Goal: Navigation & Orientation: Find specific page/section

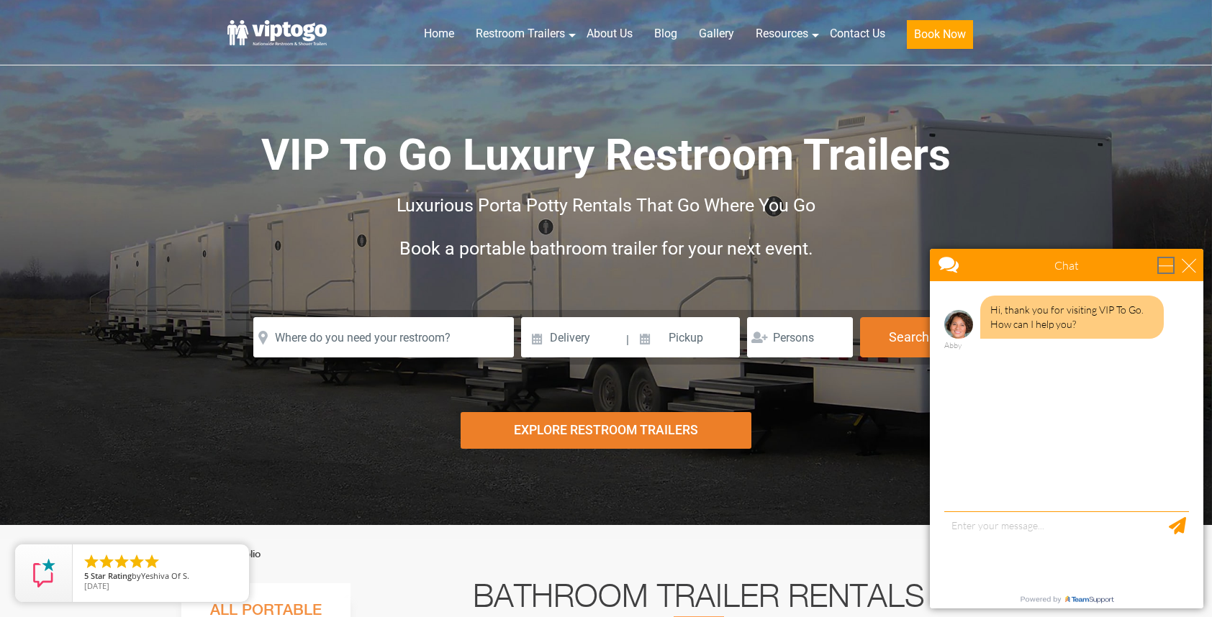
click at [1161, 270] on div "minimize" at bounding box center [1166, 265] width 14 height 14
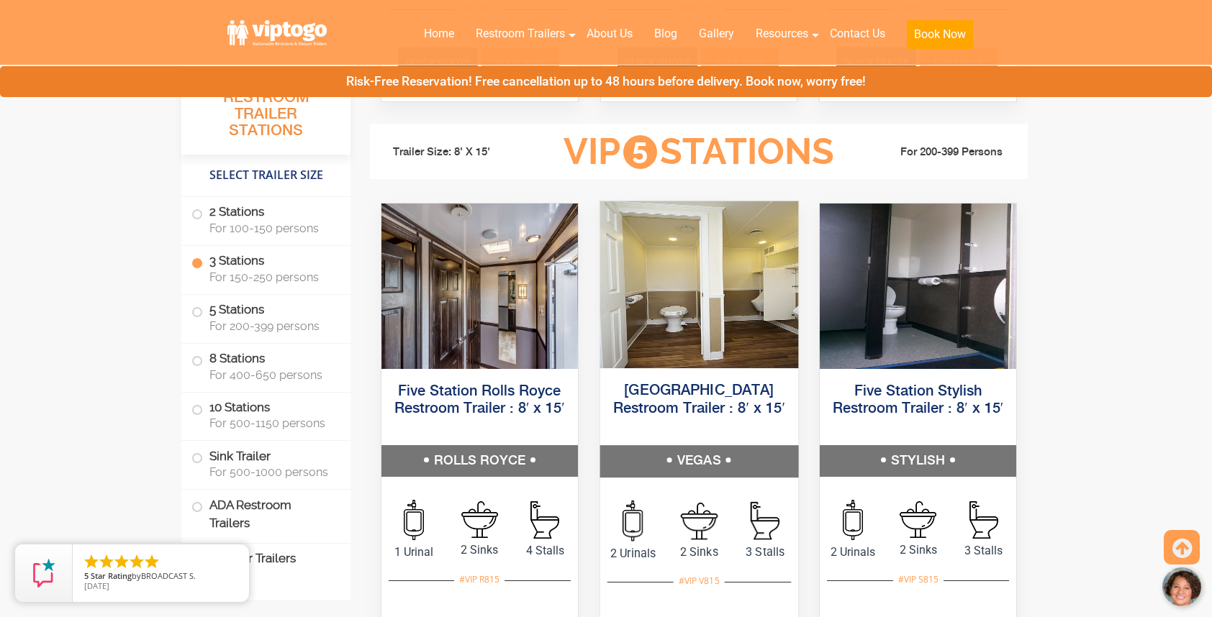
scroll to position [2087, 0]
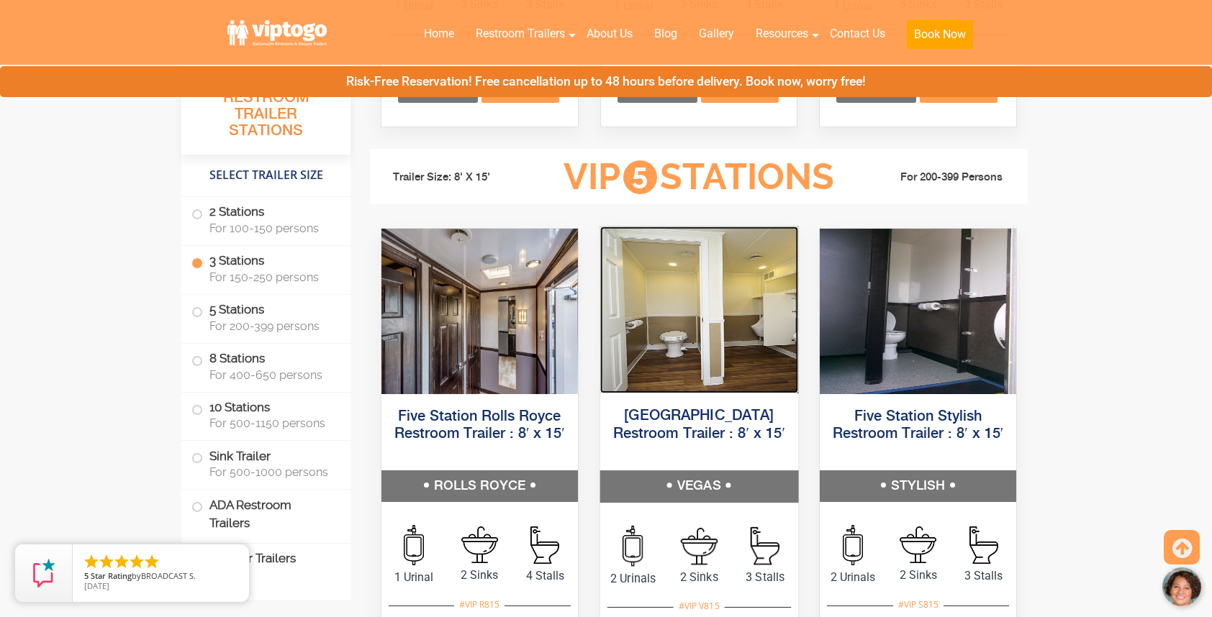
click at [716, 309] on img at bounding box center [698, 309] width 198 height 167
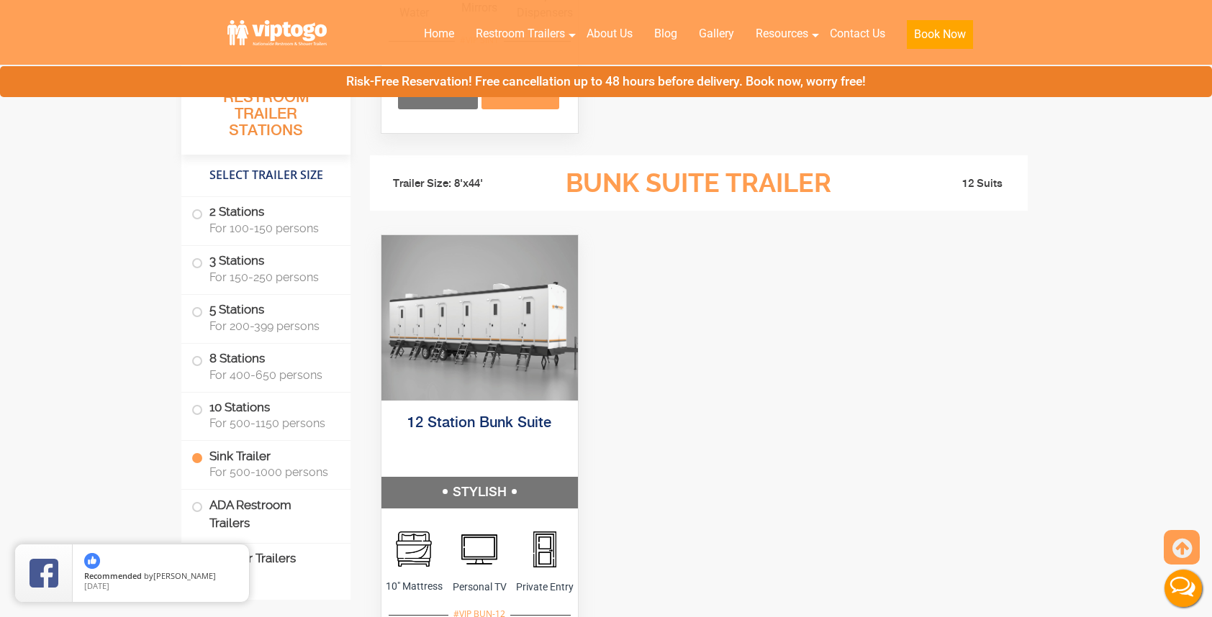
scroll to position [4462, 0]
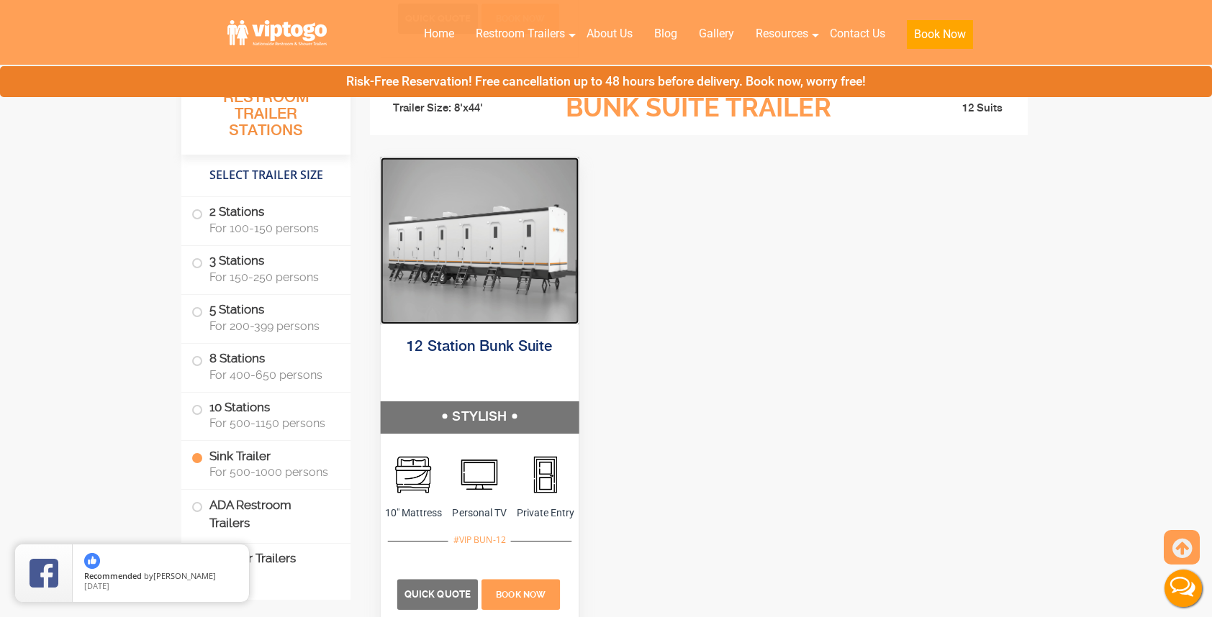
click at [507, 254] on img at bounding box center [480, 240] width 198 height 167
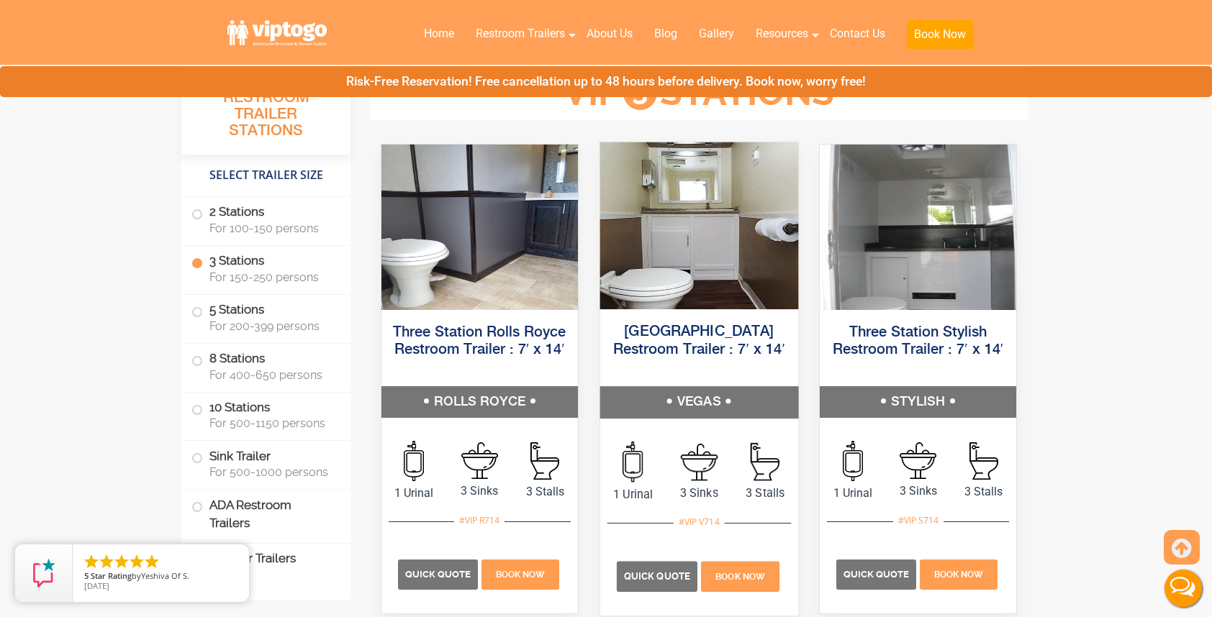
scroll to position [1727, 0]
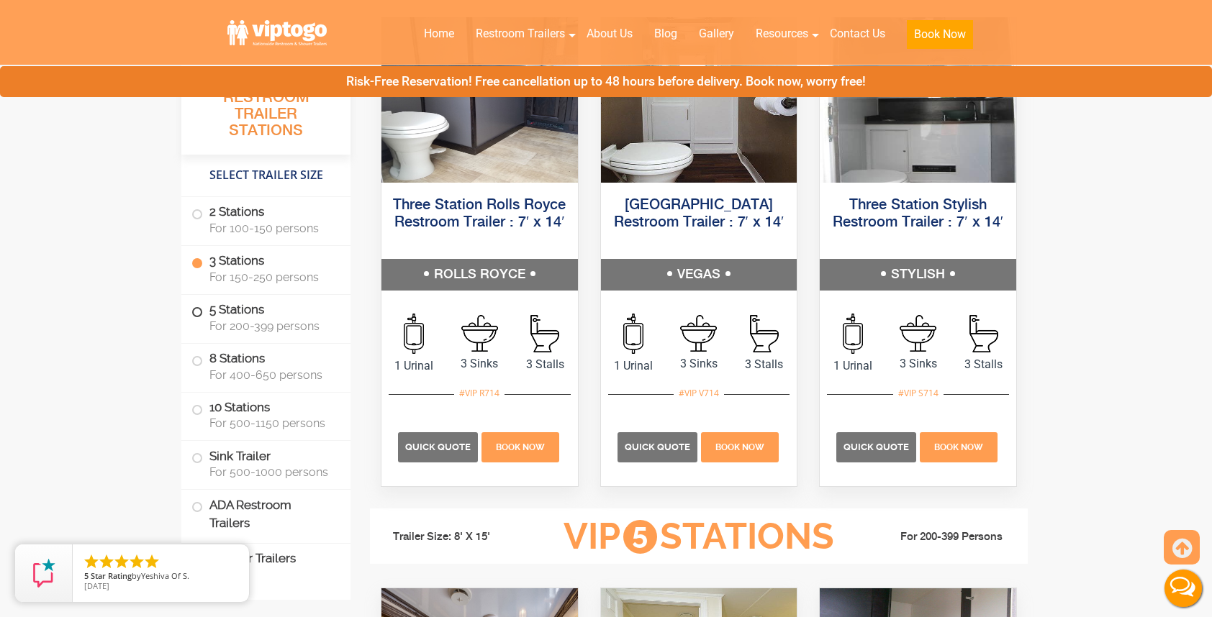
click at [198, 314] on span at bounding box center [197, 312] width 6 height 6
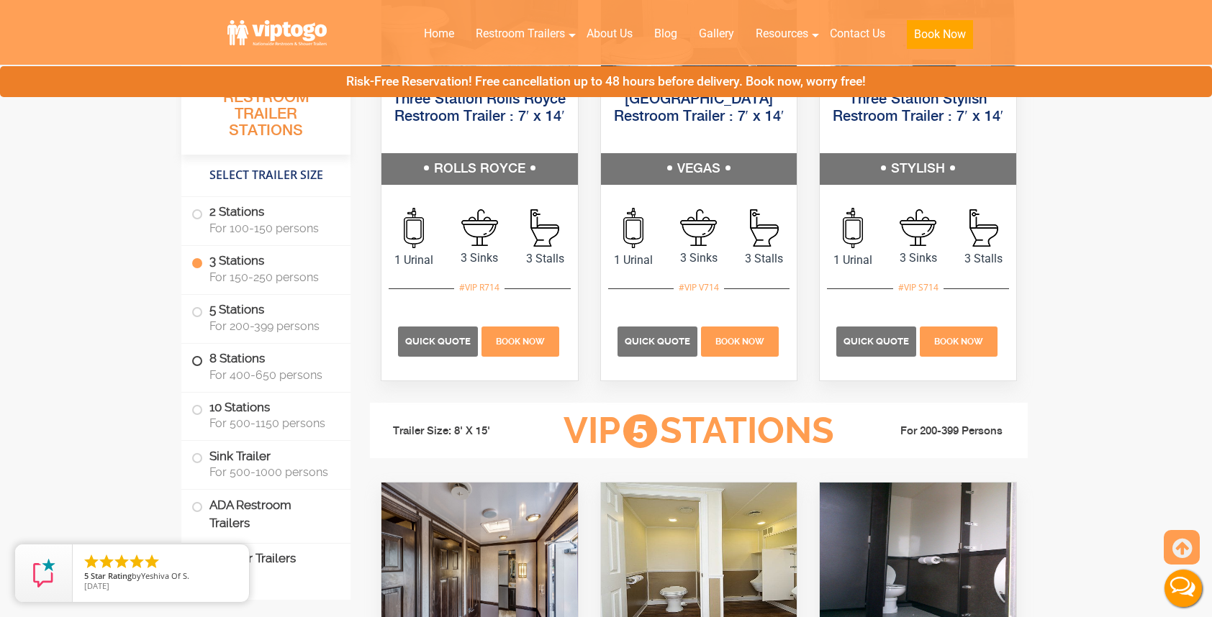
click at [200, 358] on span at bounding box center [197, 361] width 6 height 6
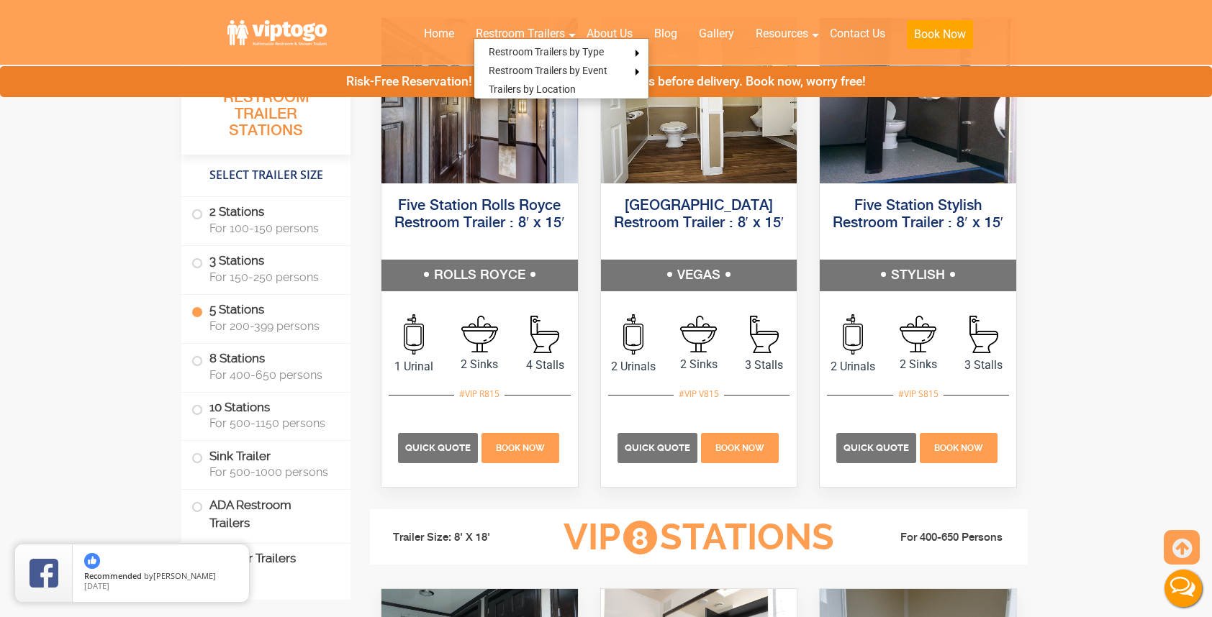
scroll to position [2173, 0]
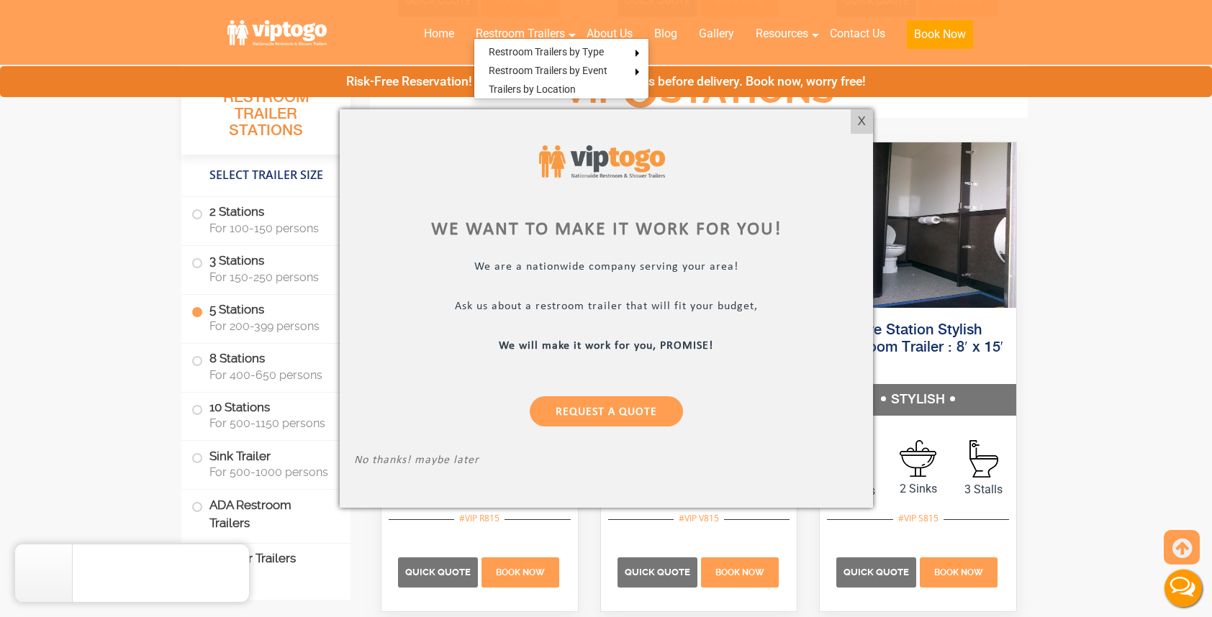
click at [432, 457] on p "No thanks! maybe later" at bounding box center [606, 462] width 504 height 17
